Goal: Task Accomplishment & Management: Manage account settings

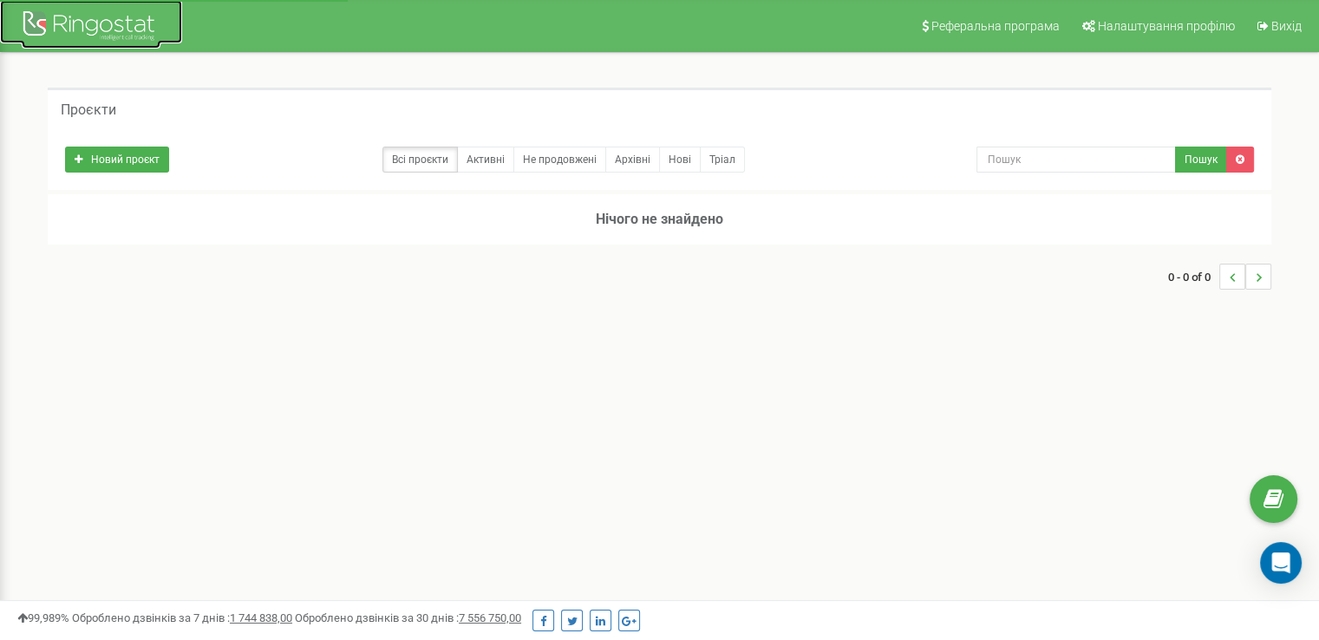
click at [127, 36] on div at bounding box center [91, 28] width 139 height 42
click at [416, 158] on link "Всі проєкти" at bounding box center [419, 160] width 75 height 26
click at [1292, 19] on span "Вихід" at bounding box center [1287, 26] width 30 height 14
